Goal: Task Accomplishment & Management: Manage account settings

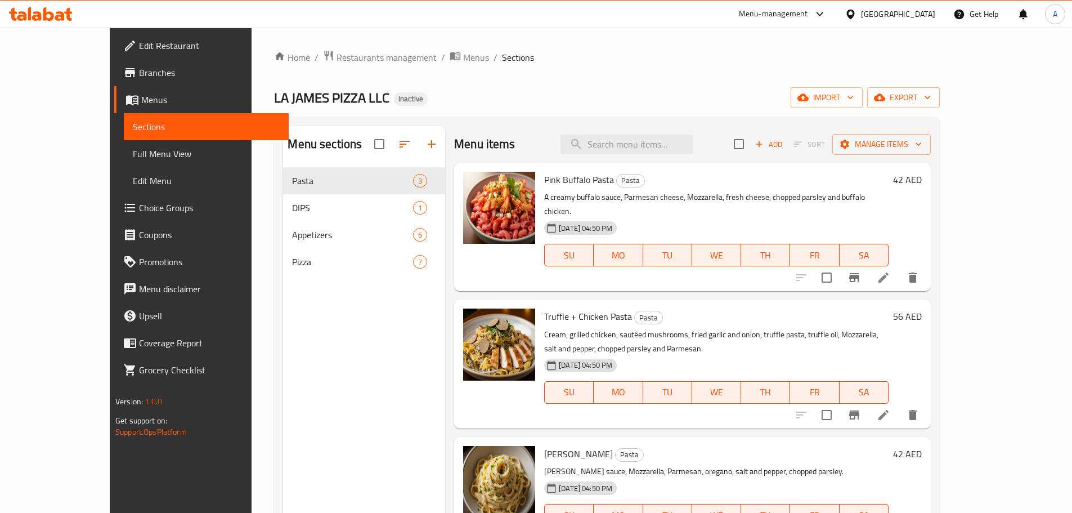
click at [139, 73] on span "Branches" at bounding box center [209, 73] width 141 height 14
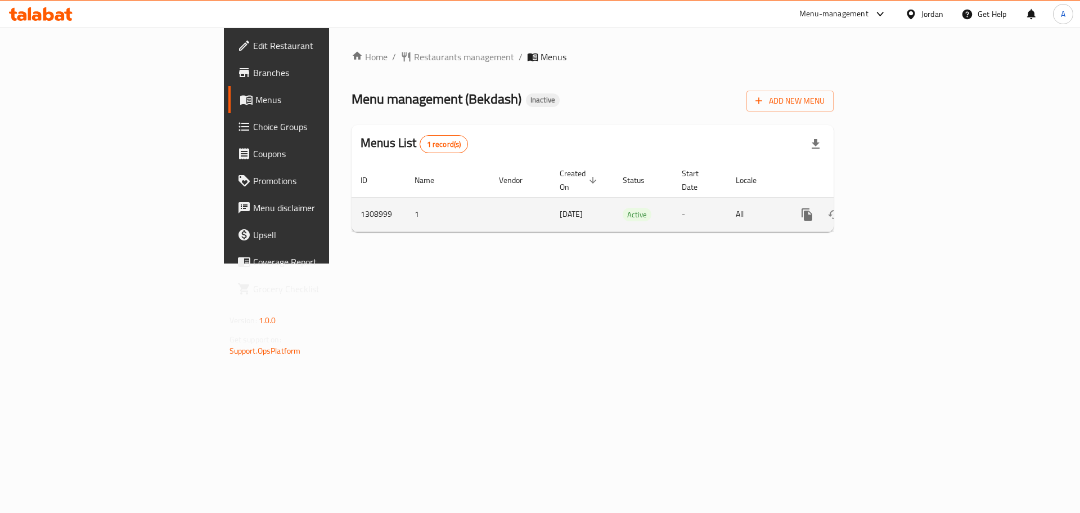
click at [911, 199] on td "enhanced table" at bounding box center [848, 214] width 126 height 34
click at [902, 201] on link "enhanced table" at bounding box center [888, 214] width 27 height 27
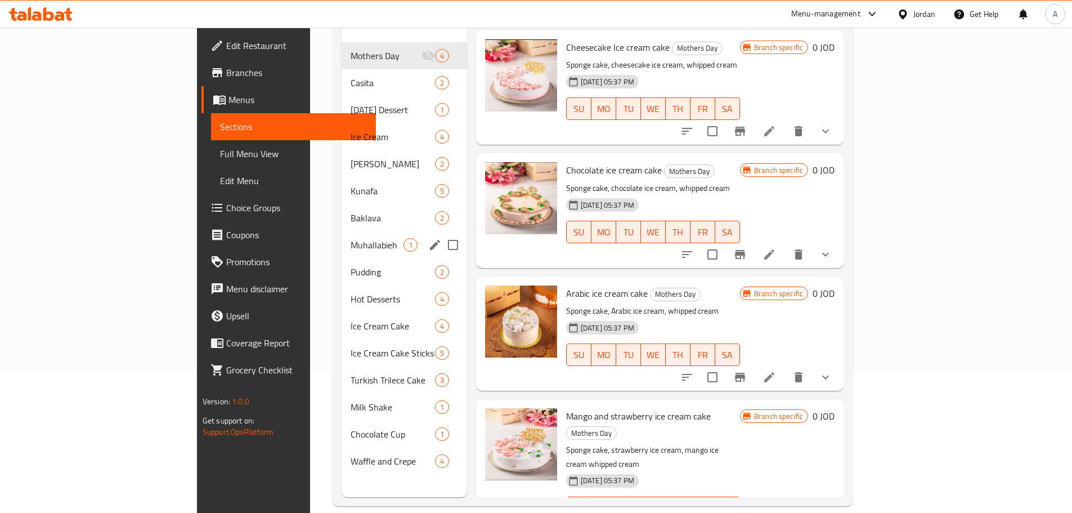
scroll to position [158, 0]
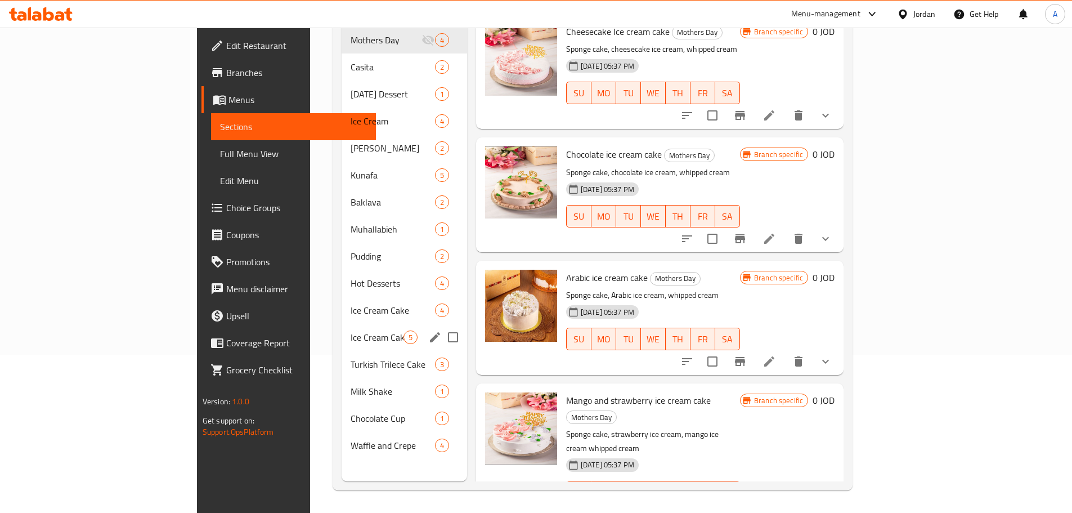
click at [342, 324] on div "Ice Cream Cake Sticks 5" at bounding box center [404, 337] width 125 height 27
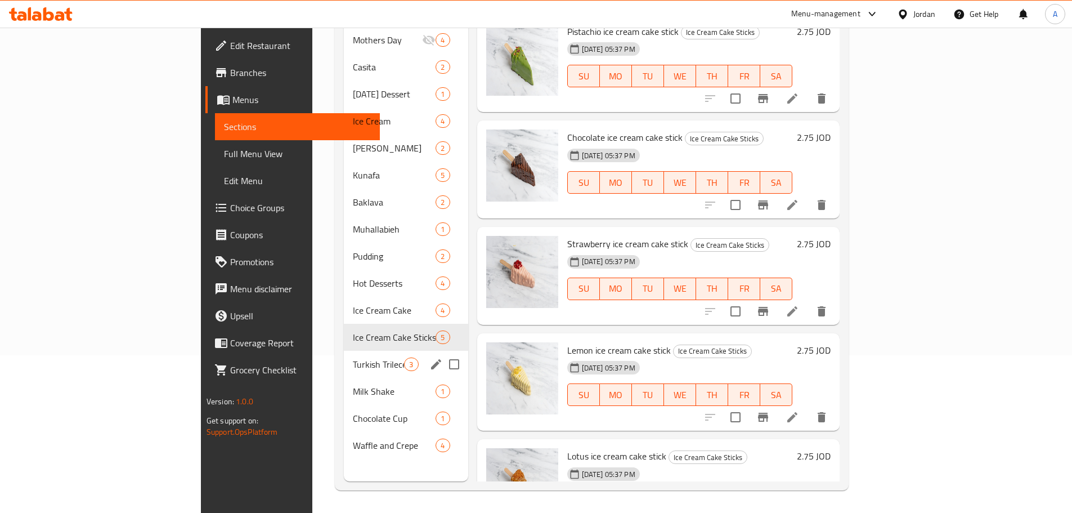
click at [344, 351] on div "Turkish Trilece Cake 3" at bounding box center [406, 364] width 124 height 27
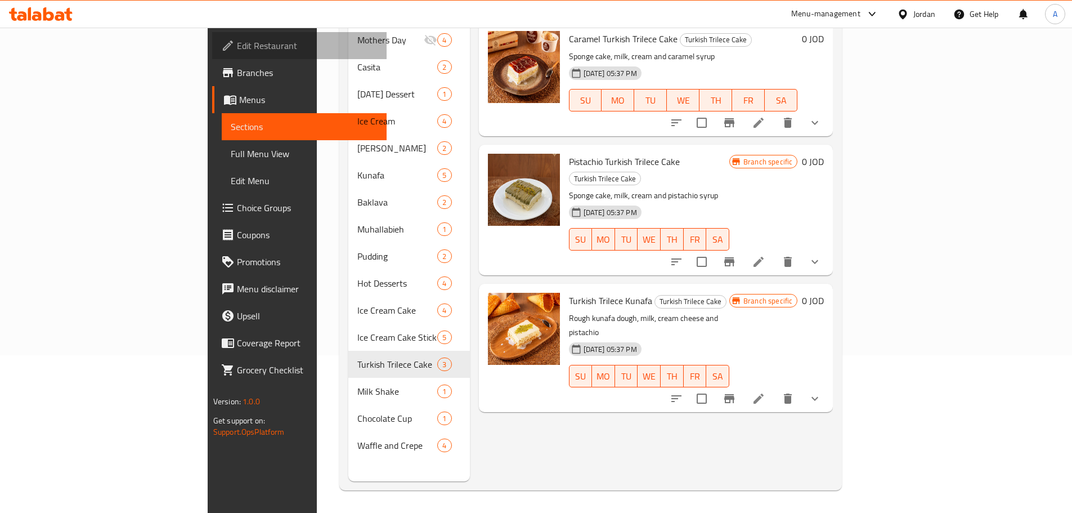
click at [212, 55] on link "Edit Restaurant" at bounding box center [299, 45] width 174 height 27
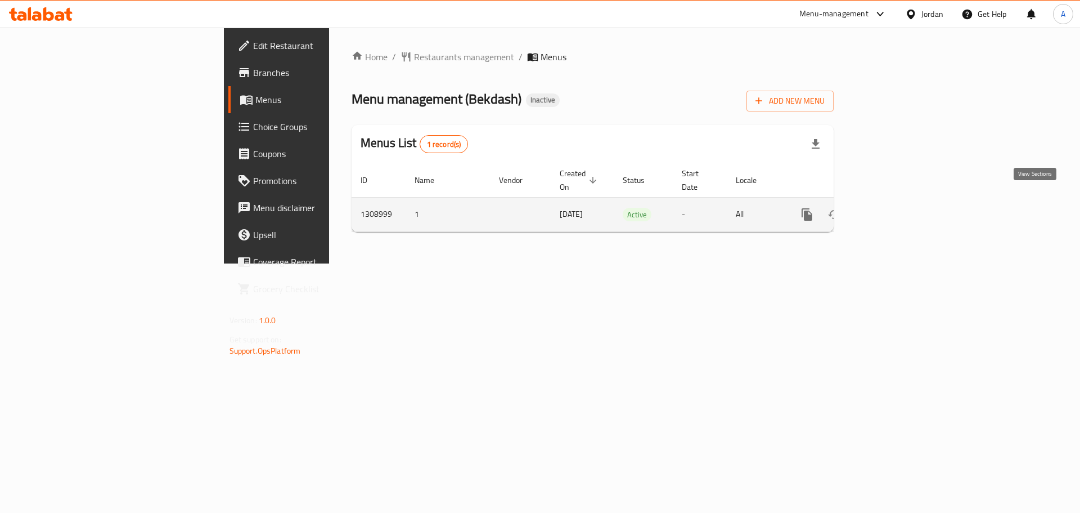
click at [895, 208] on icon "enhanced table" at bounding box center [889, 215] width 14 height 14
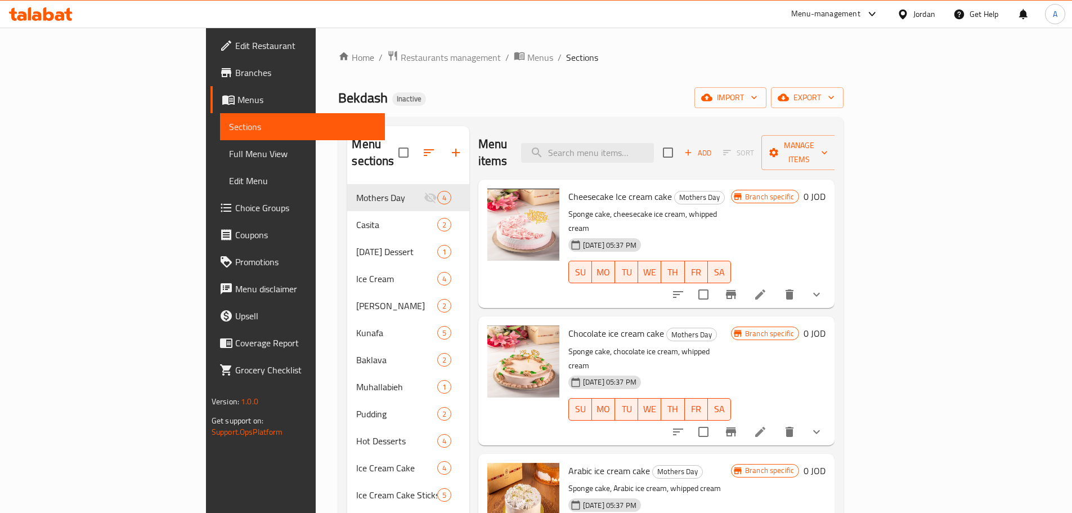
click at [844, 113] on div "Home / Restaurants management / Menus / Sections Bekdash Inactive import export…" at bounding box center [590, 349] width 505 height 598
click at [844, 109] on div "Home / Restaurants management / Menus / Sections Bekdash Inactive import export…" at bounding box center [590, 349] width 505 height 598
click at [835, 98] on span "export" at bounding box center [807, 98] width 55 height 14
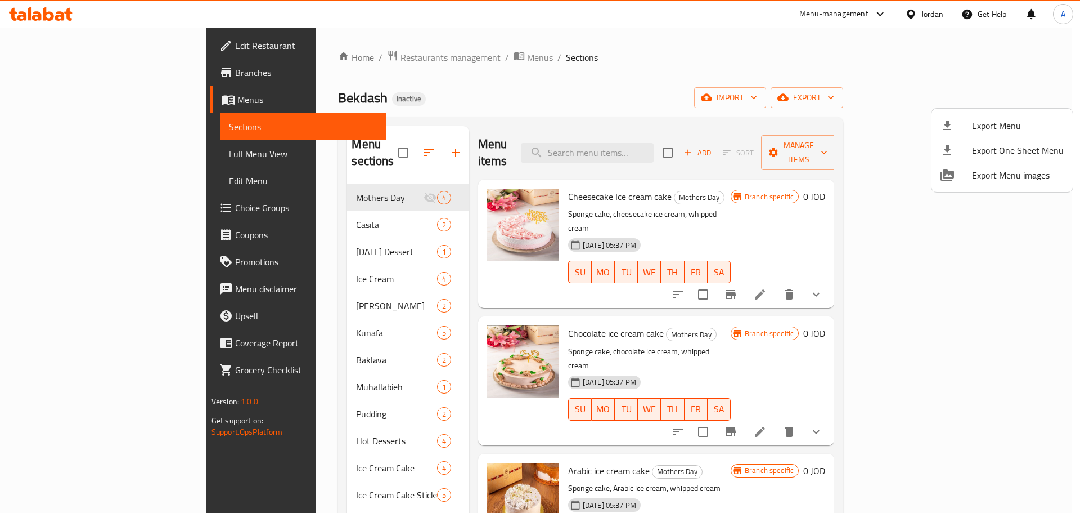
click at [980, 125] on span "Export Menu" at bounding box center [1018, 126] width 92 height 14
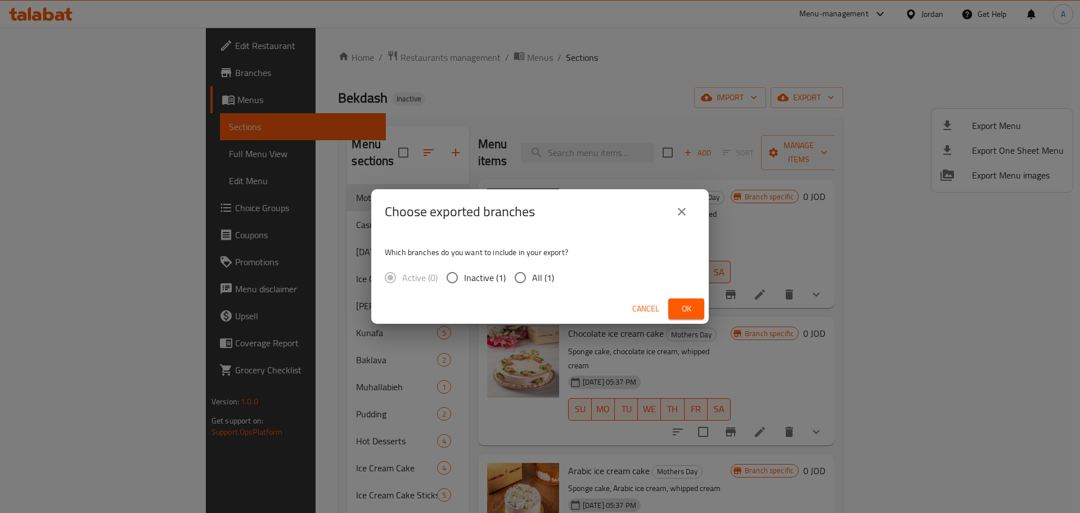
click at [533, 274] on span "All (1)" at bounding box center [543, 278] width 22 height 14
click at [532, 274] on input "All (1)" at bounding box center [521, 278] width 24 height 24
radio input "true"
click at [558, 66] on div "Choose exported branches Which branches do you want to include in your export? …" at bounding box center [540, 256] width 1080 height 513
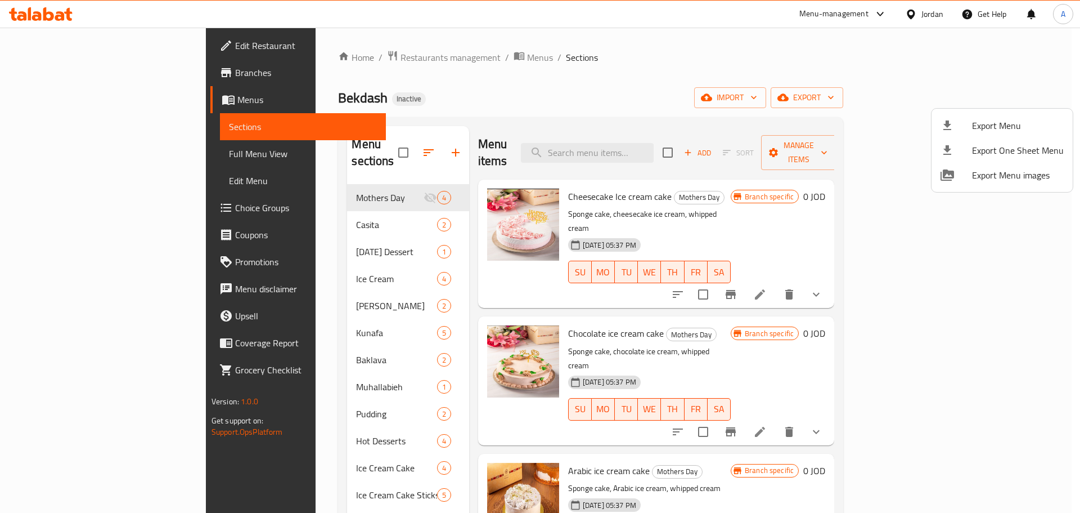
click at [924, 64] on div at bounding box center [540, 256] width 1080 height 513
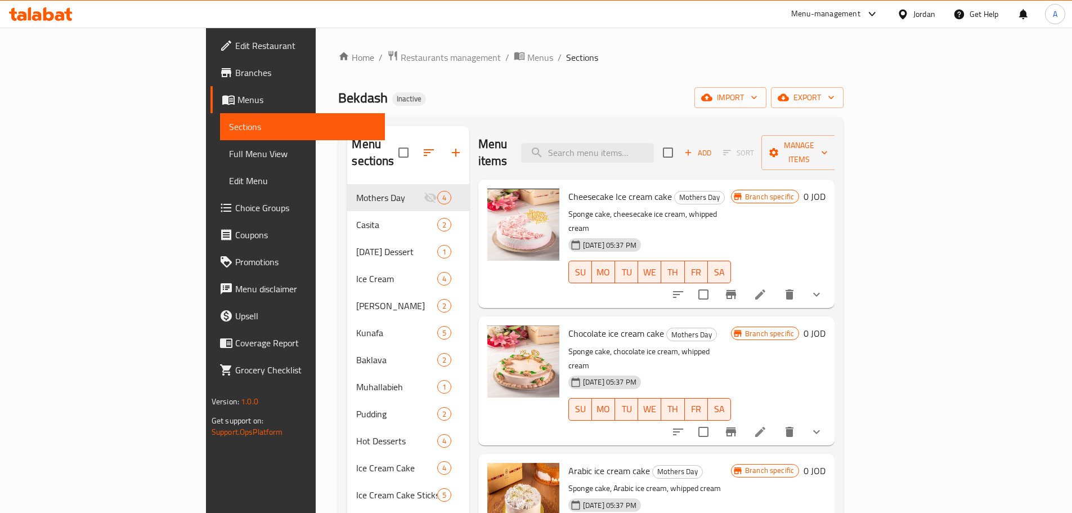
click at [235, 73] on span "Branches" at bounding box center [305, 73] width 141 height 14
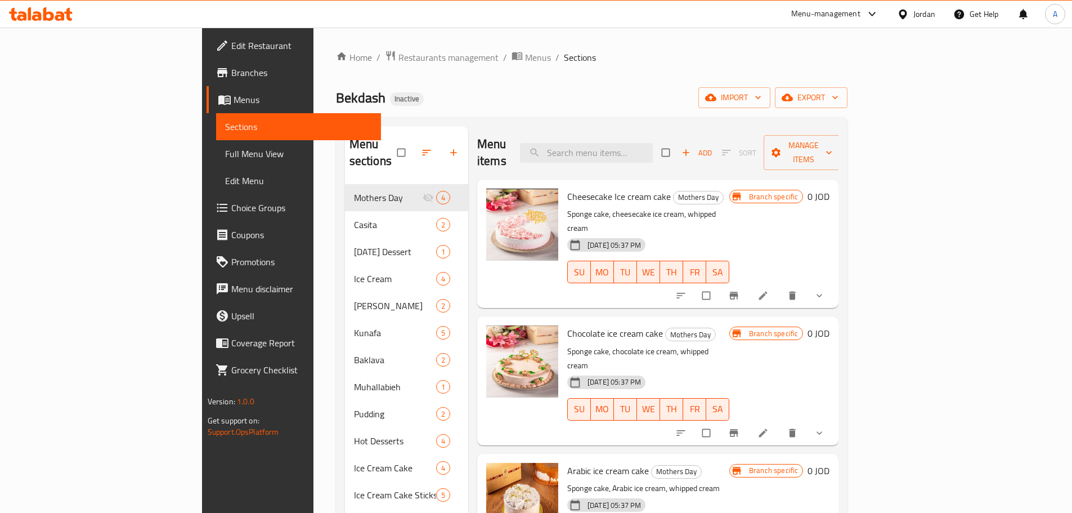
click at [231, 39] on span "Edit Restaurant" at bounding box center [301, 46] width 141 height 14
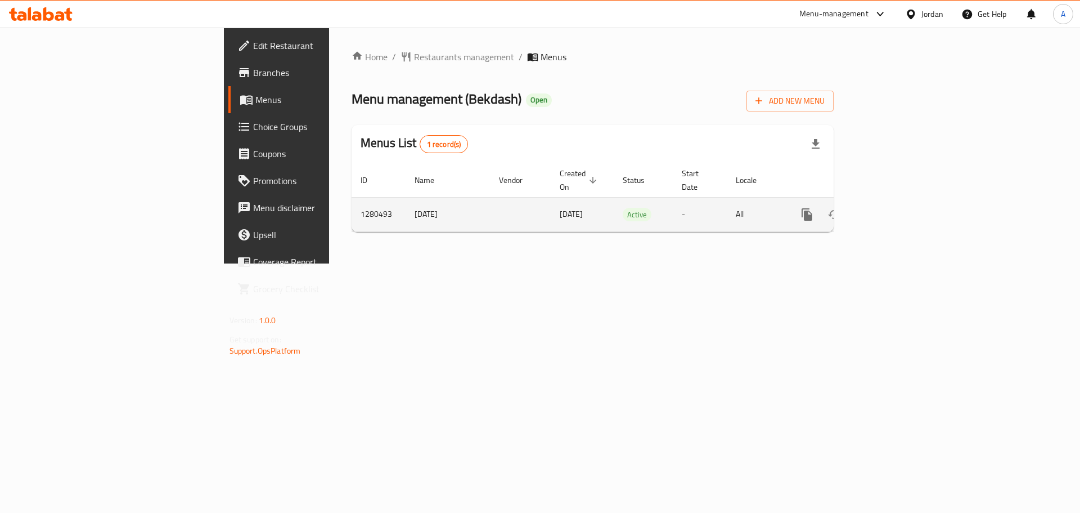
click at [895, 208] on icon "enhanced table" at bounding box center [889, 215] width 14 height 14
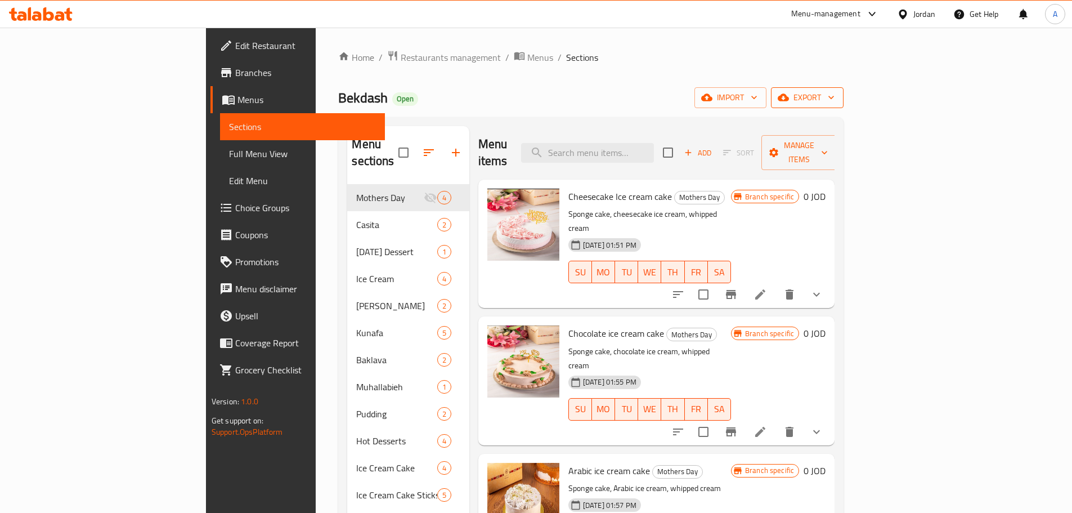
click at [835, 98] on span "export" at bounding box center [807, 98] width 55 height 14
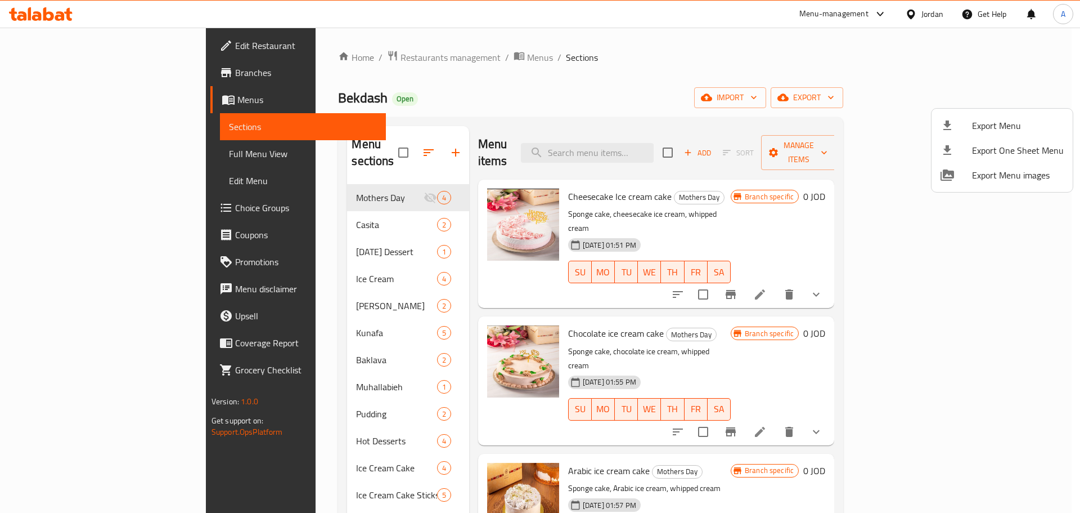
click at [1025, 114] on li "Export Menu" at bounding box center [1002, 125] width 141 height 25
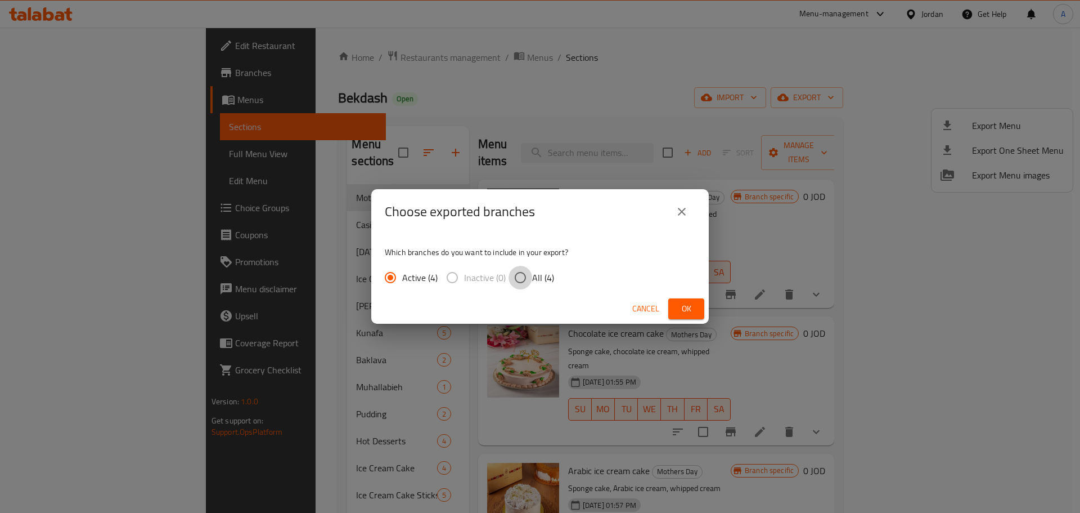
drag, startPoint x: 515, startPoint y: 285, endPoint x: 526, endPoint y: 276, distance: 13.6
click at [518, 283] on input "All (4)" at bounding box center [521, 278] width 24 height 24
radio input "true"
click at [679, 302] on span "Ok" at bounding box center [687, 309] width 18 height 14
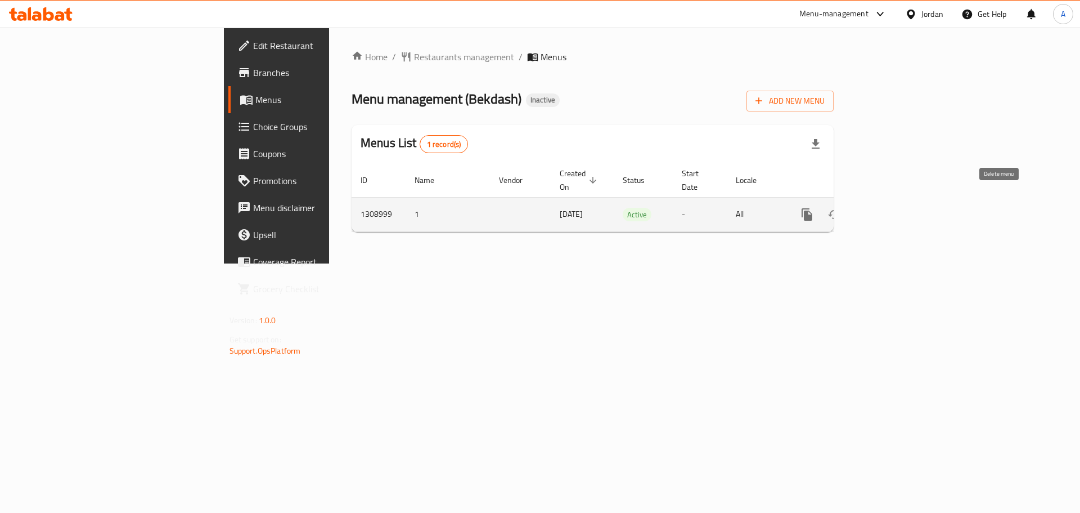
click at [865, 209] on icon "enhanced table" at bounding box center [862, 214] width 8 height 10
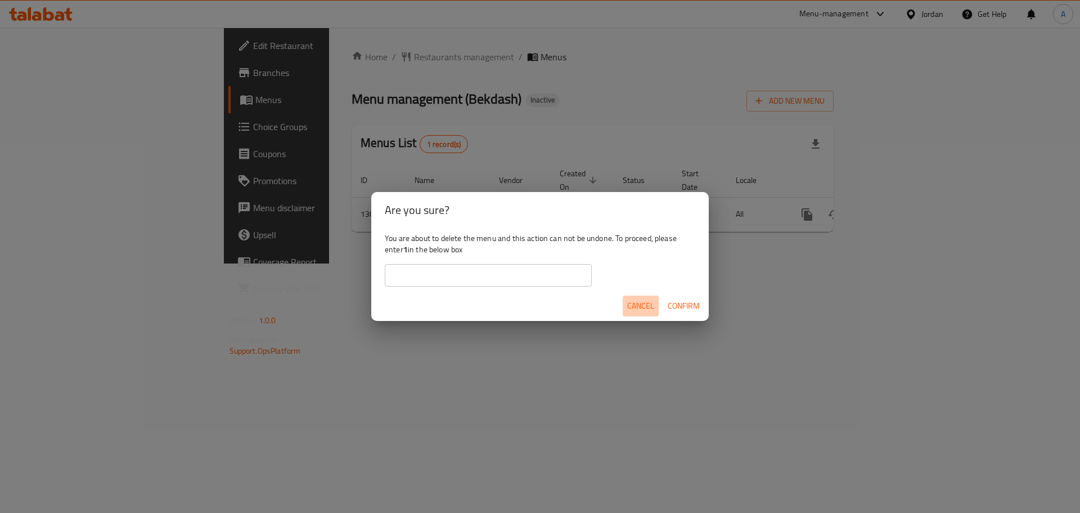
click at [637, 300] on span "Cancel" at bounding box center [640, 306] width 27 height 14
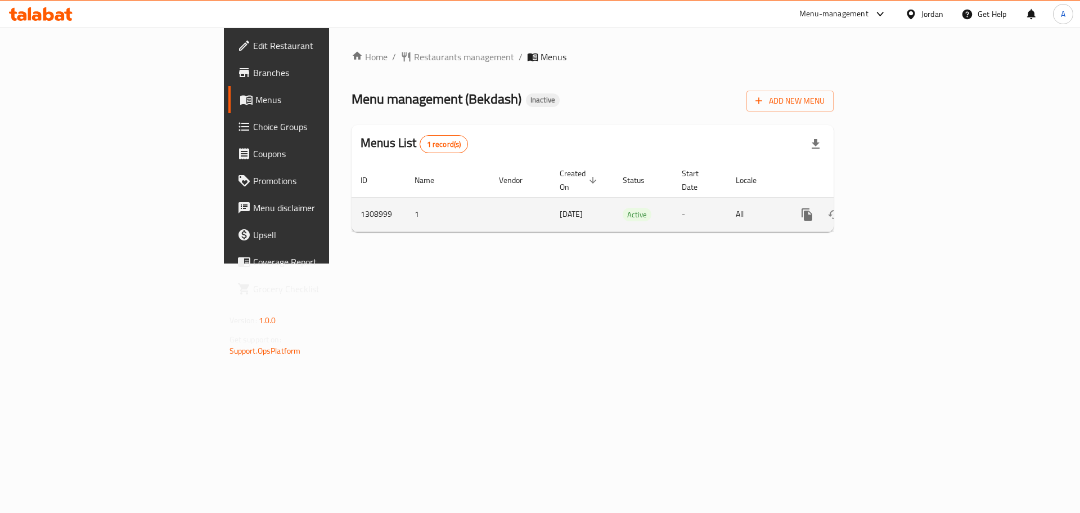
click at [895, 208] on icon "enhanced table" at bounding box center [889, 215] width 14 height 14
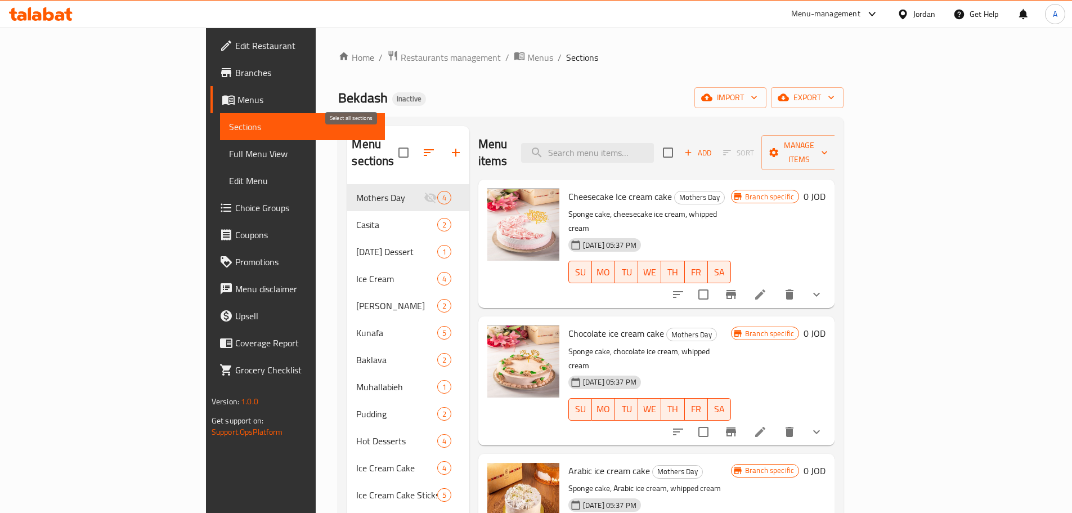
click at [392, 144] on input "checkbox" at bounding box center [404, 153] width 24 height 24
checkbox input "true"
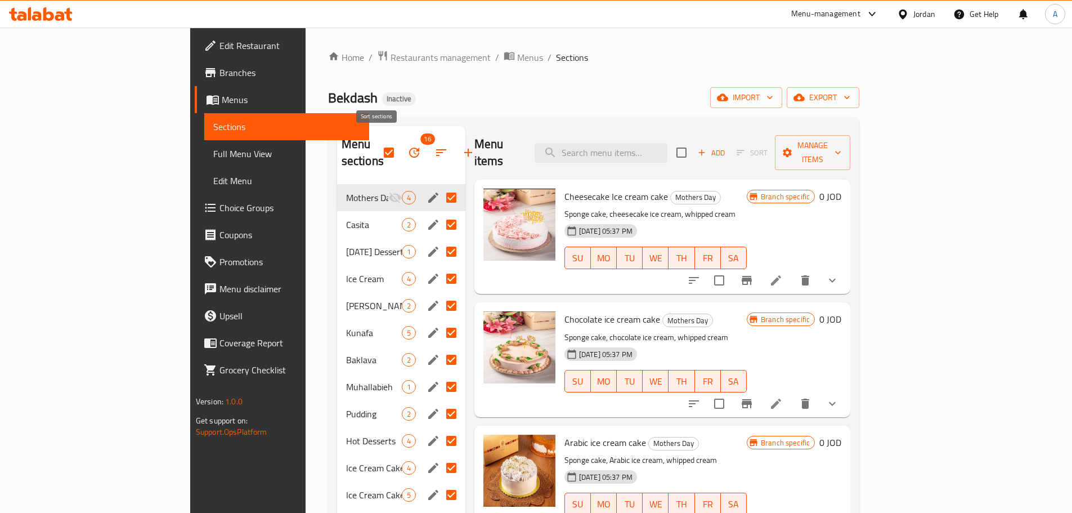
click at [428, 147] on button "button" at bounding box center [441, 152] width 27 height 27
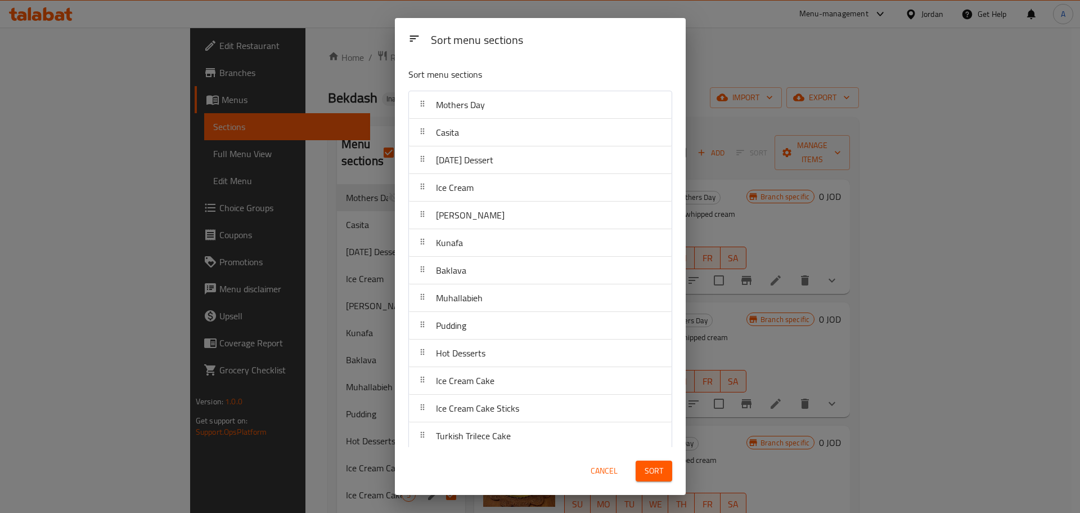
click at [355, 145] on div "Sort menu sections Sort menu sections Mothers Day Casita [DATE] Dessert Ice Cre…" at bounding box center [540, 256] width 1080 height 513
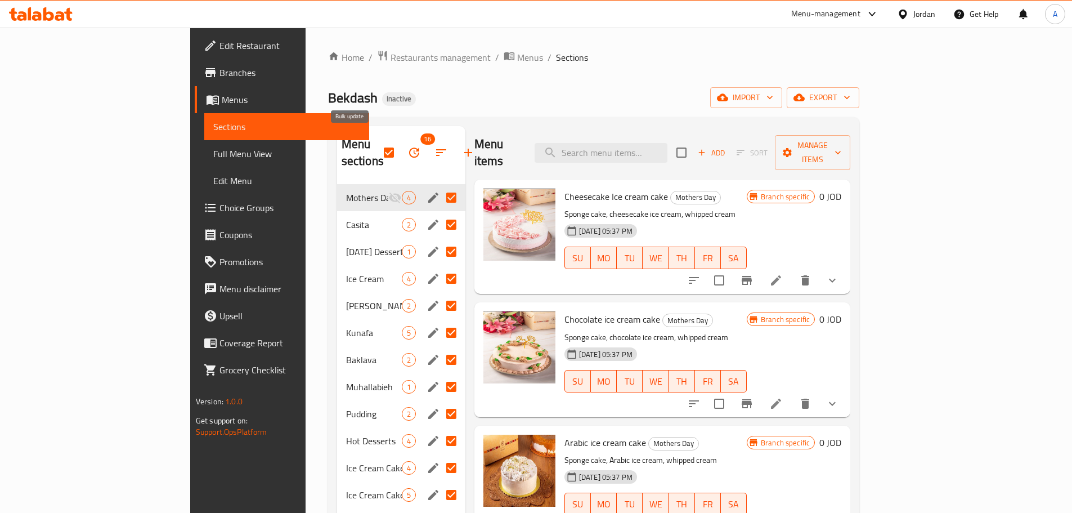
click at [407, 146] on icon "button" at bounding box center [414, 153] width 14 height 14
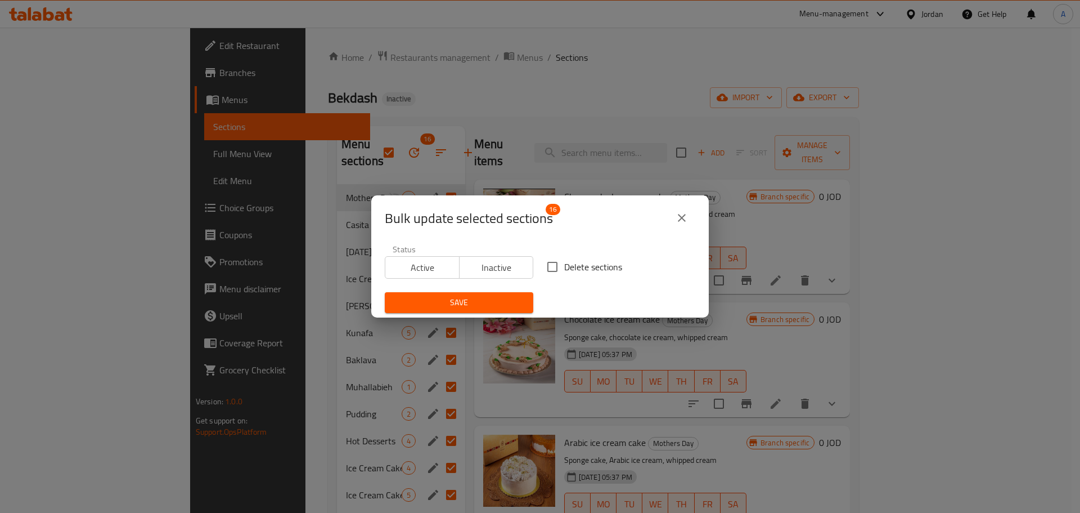
click at [555, 261] on input "Delete sections" at bounding box center [553, 267] width 24 height 24
checkbox input "true"
click at [505, 298] on span "Save" at bounding box center [459, 302] width 131 height 14
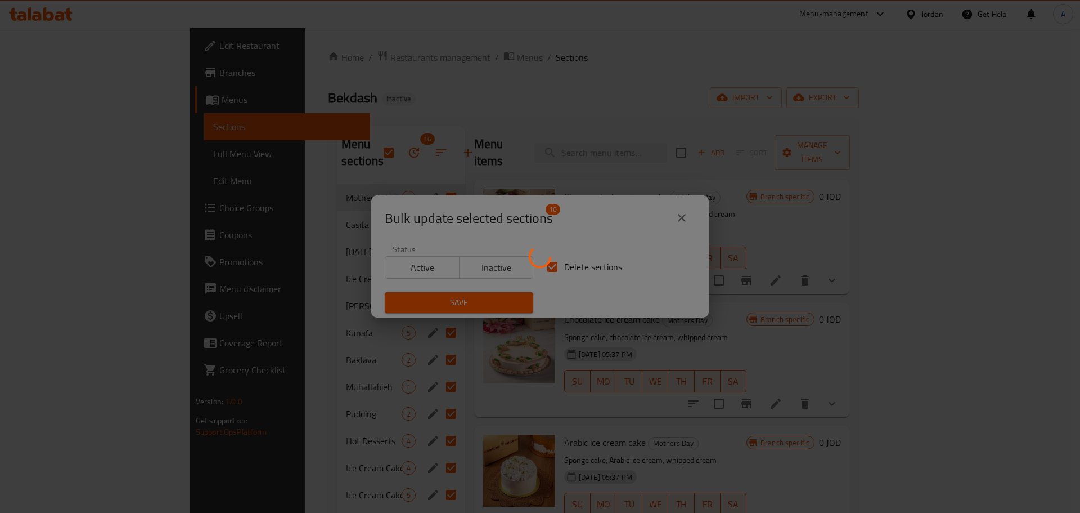
checkbox input "false"
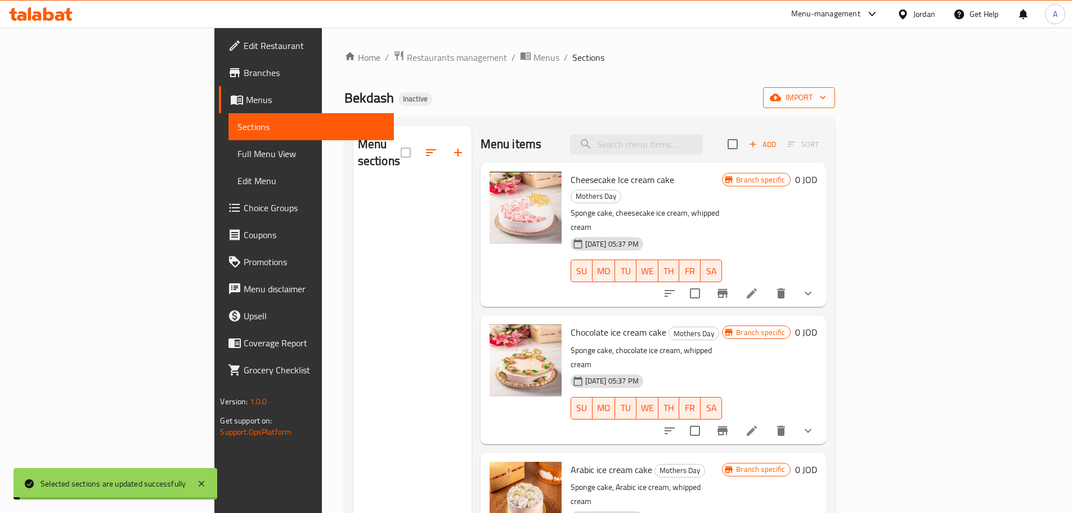
click at [826, 104] on span "import" at bounding box center [799, 98] width 54 height 14
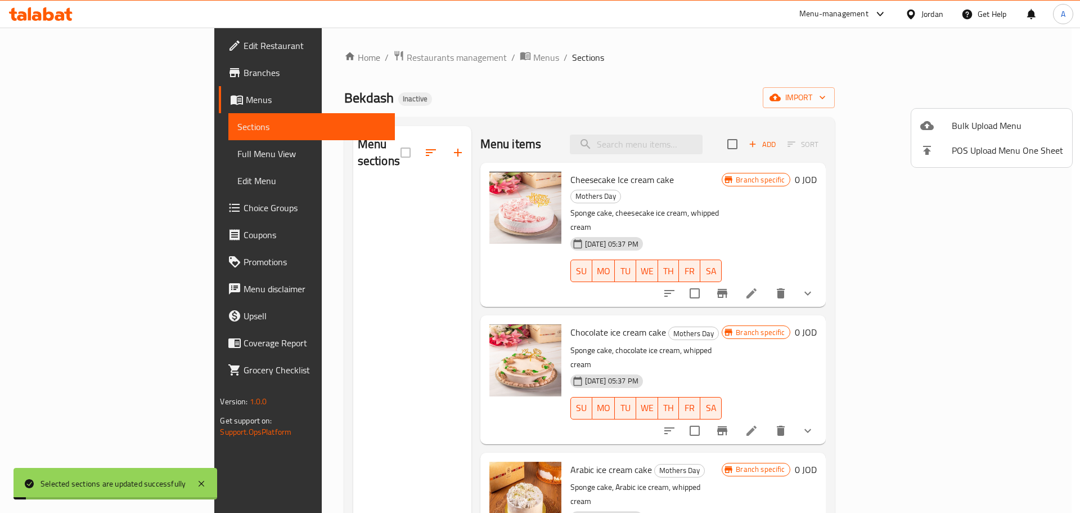
click at [1006, 124] on span "Bulk Upload Menu" at bounding box center [1007, 126] width 111 height 14
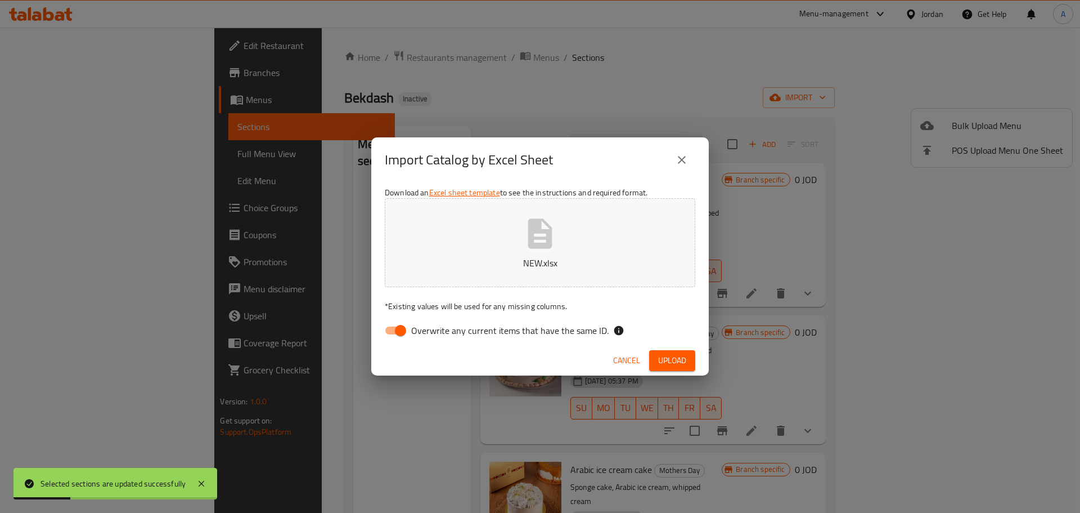
click at [603, 324] on span "Overwrite any current items that have the same ID." at bounding box center [510, 331] width 198 height 14
click at [433, 324] on input "Overwrite any current items that have the same ID." at bounding box center [401, 330] width 64 height 21
checkbox input "false"
click at [681, 357] on span "Upload" at bounding box center [672, 360] width 28 height 14
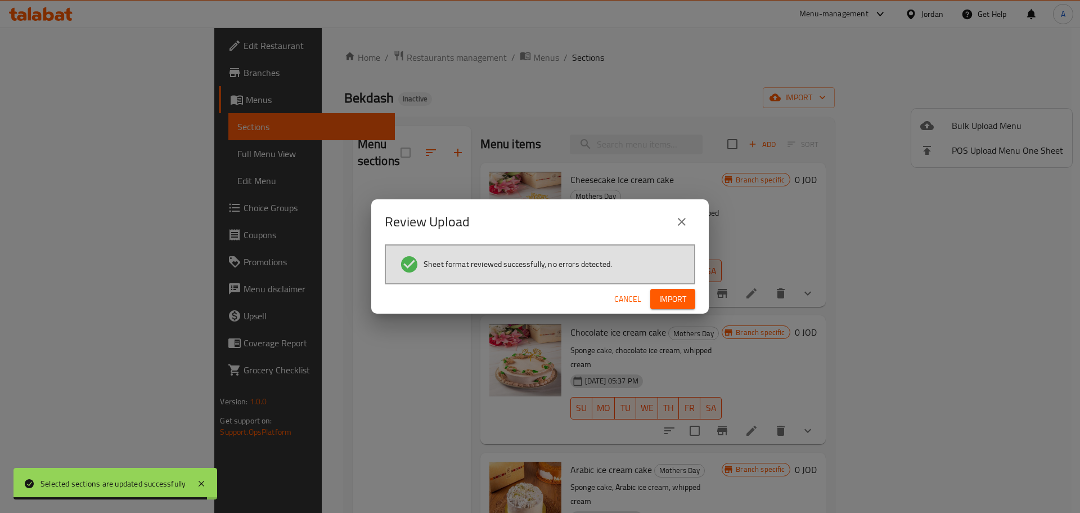
click at [686, 296] on span "Import" at bounding box center [672, 299] width 27 height 14
